Goal: Task Accomplishment & Management: Manage account settings

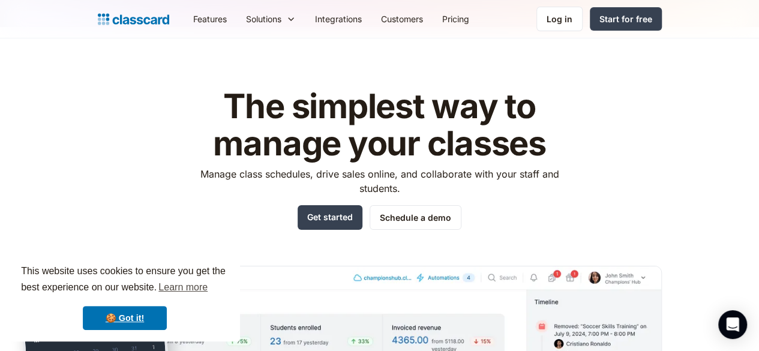
scroll to position [12, 0]
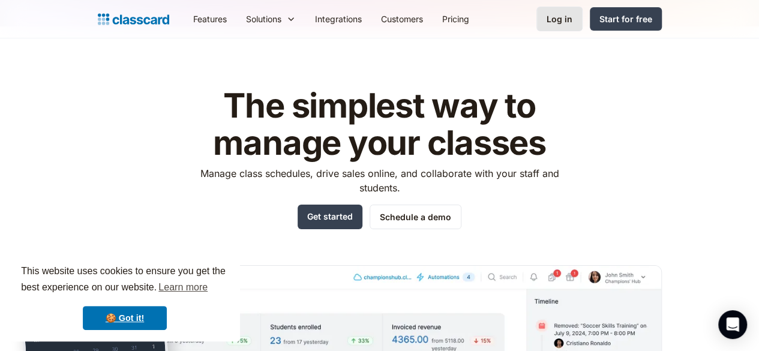
click at [572, 19] on div "Log in" at bounding box center [559, 19] width 26 height 13
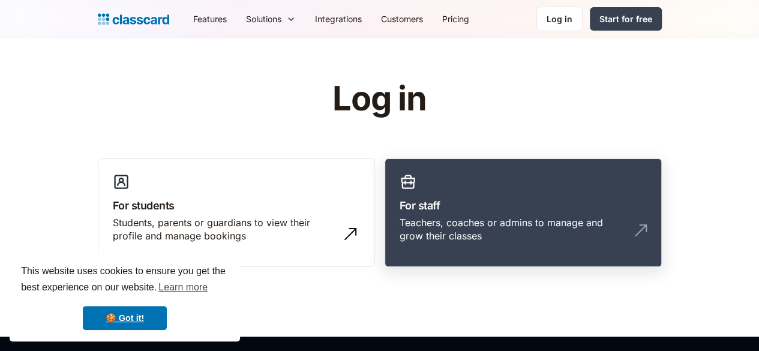
click at [477, 204] on h3 "For staff" at bounding box center [522, 205] width 247 height 16
